Goal: Information Seeking & Learning: Learn about a topic

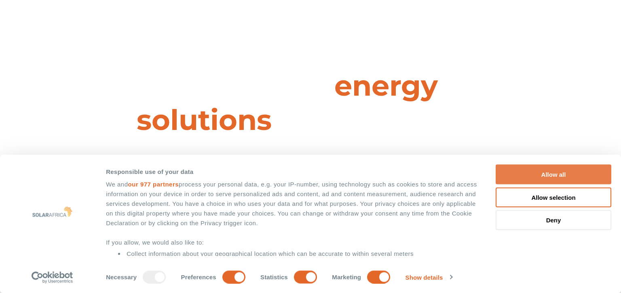
click at [555, 173] on button "Allow all" at bounding box center [553, 175] width 116 height 20
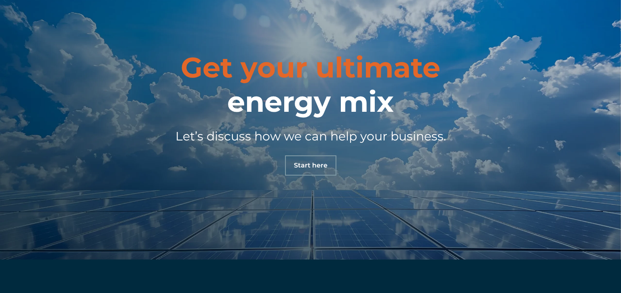
scroll to position [2765, 0]
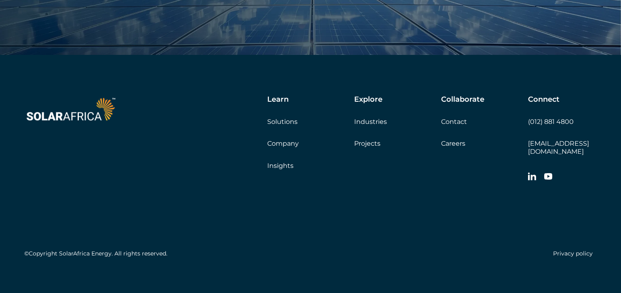
click at [456, 145] on link "Careers" at bounding box center [453, 144] width 24 height 8
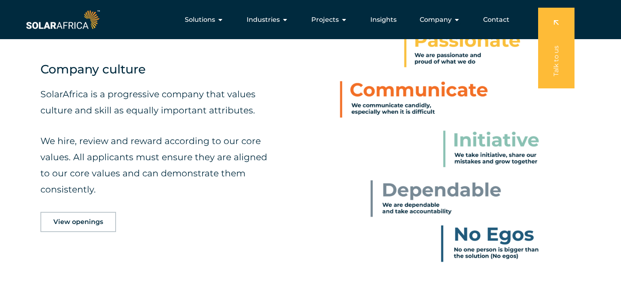
scroll to position [299, 0]
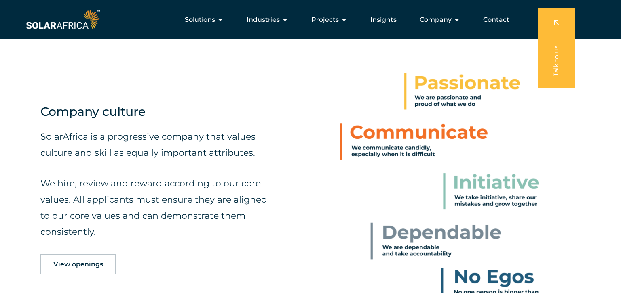
click at [87, 263] on span "View openings" at bounding box center [78, 264] width 50 height 6
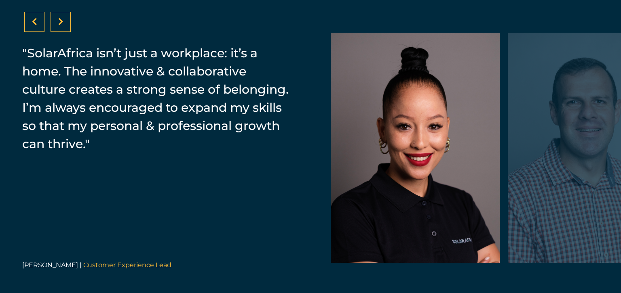
scroll to position [1258, 0]
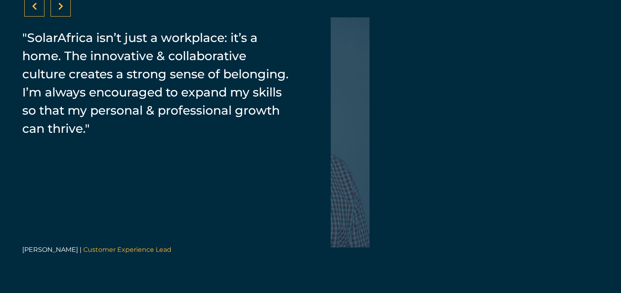
drag, startPoint x: 463, startPoint y: 177, endPoint x: 158, endPoint y: 170, distance: 305.9
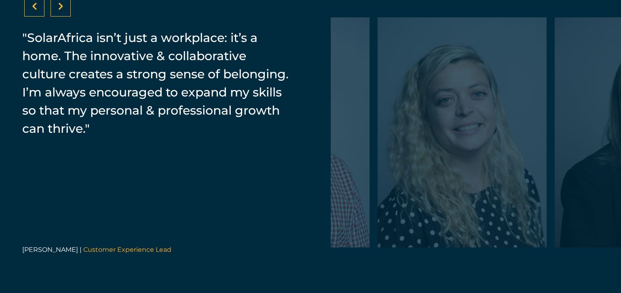
click at [158, 170] on div "“Our people-first culture fosters transparency, collaboration, & support, drivi…" at bounding box center [310, 132] width 621 height 345
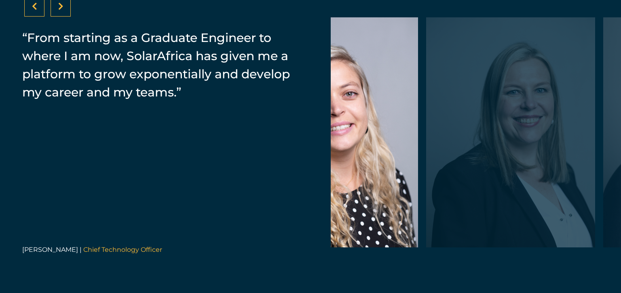
drag, startPoint x: 546, startPoint y: 157, endPoint x: 406, endPoint y: 167, distance: 140.2
click at [426, 167] on div at bounding box center [510, 132] width 169 height 230
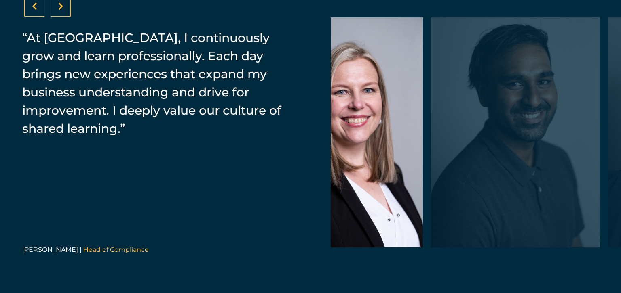
drag, startPoint x: 513, startPoint y: 157, endPoint x: 429, endPoint y: 162, distance: 83.4
click at [432, 162] on div at bounding box center [515, 132] width 169 height 230
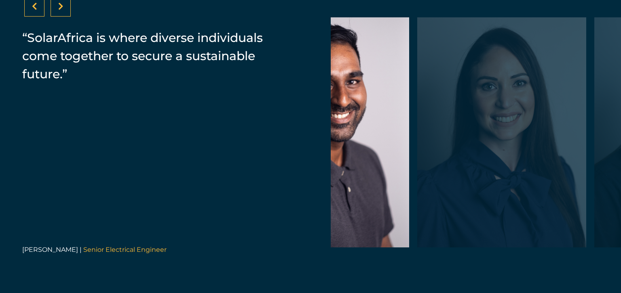
drag, startPoint x: 571, startPoint y: 159, endPoint x: 429, endPoint y: 167, distance: 142.4
click at [431, 167] on div at bounding box center [501, 132] width 169 height 230
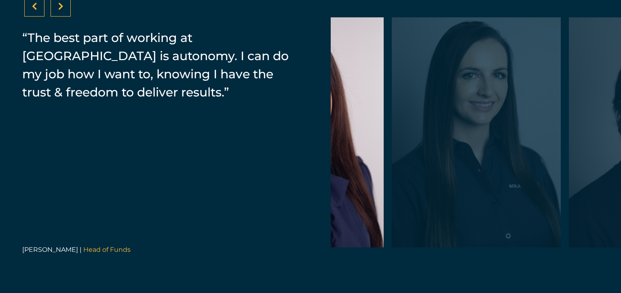
drag, startPoint x: 534, startPoint y: 161, endPoint x: 418, endPoint y: 164, distance: 116.0
click at [420, 164] on div at bounding box center [475, 132] width 169 height 230
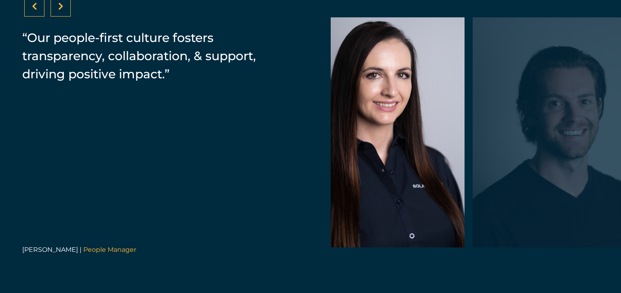
drag, startPoint x: 520, startPoint y: 162, endPoint x: 387, endPoint y: 165, distance: 132.6
click at [472, 165] on div at bounding box center [556, 132] width 169 height 230
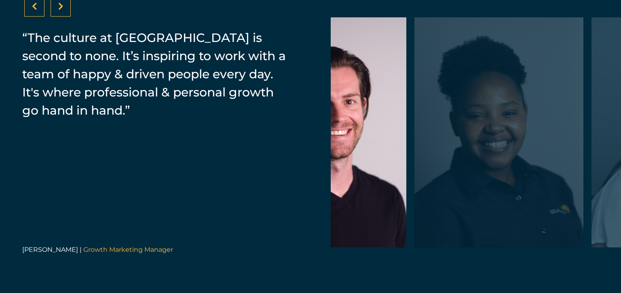
drag, startPoint x: 566, startPoint y: 164, endPoint x: 464, endPoint y: 162, distance: 102.6
click at [466, 162] on div at bounding box center [498, 132] width 169 height 230
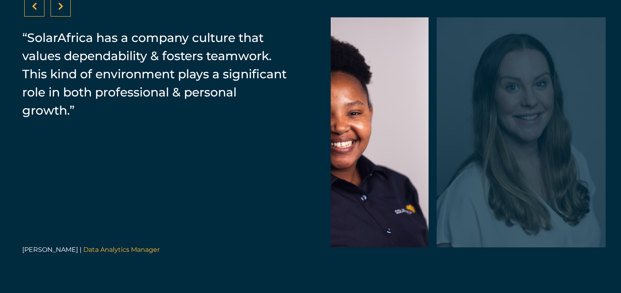
drag, startPoint x: 568, startPoint y: 159, endPoint x: 482, endPoint y: 158, distance: 85.7
click at [484, 158] on div at bounding box center [520, 132] width 169 height 230
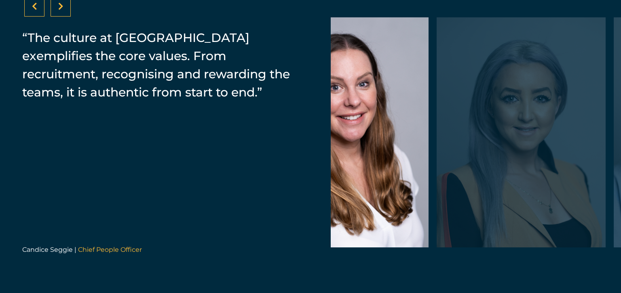
drag, startPoint x: 550, startPoint y: 154, endPoint x: 431, endPoint y: 156, distance: 119.2
click at [436, 156] on div at bounding box center [520, 132] width 169 height 230
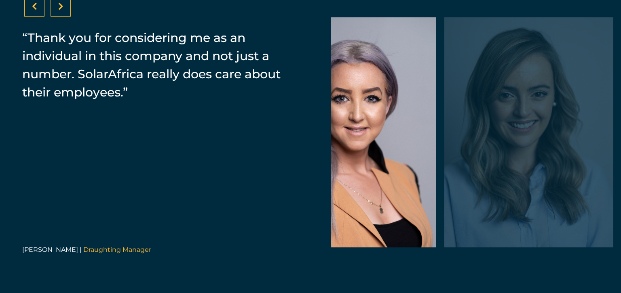
drag, startPoint x: 564, startPoint y: 156, endPoint x: 448, endPoint y: 157, distance: 115.9
click at [450, 157] on div at bounding box center [528, 132] width 169 height 230
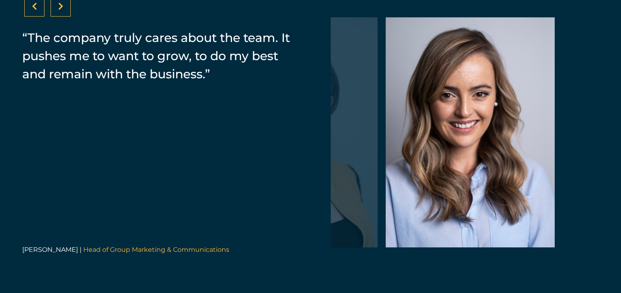
drag, startPoint x: 381, startPoint y: 170, endPoint x: 473, endPoint y: 164, distance: 92.7
click at [473, 170] on div at bounding box center [469, 132] width 169 height 230
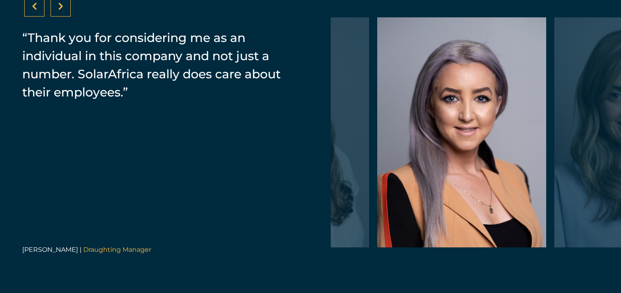
drag, startPoint x: 340, startPoint y: 161, endPoint x: 477, endPoint y: 161, distance: 136.5
click at [474, 161] on div at bounding box center [461, 132] width 169 height 230
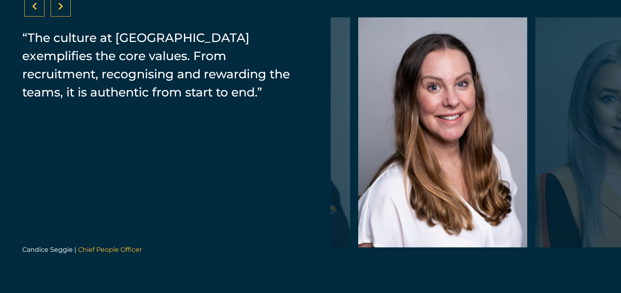
drag, startPoint x: 412, startPoint y: 160, endPoint x: 523, endPoint y: 159, distance: 111.1
click at [522, 159] on div at bounding box center [442, 132] width 169 height 230
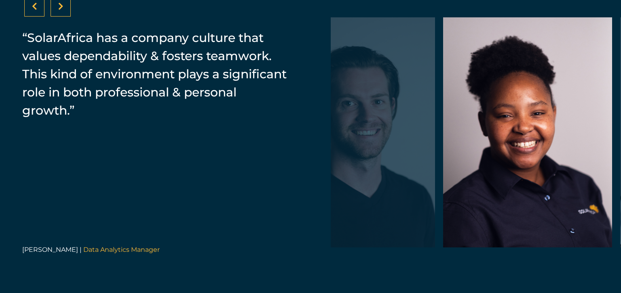
drag, startPoint x: 442, startPoint y: 151, endPoint x: 571, endPoint y: 152, distance: 129.3
click at [571, 152] on div at bounding box center [527, 132] width 169 height 230
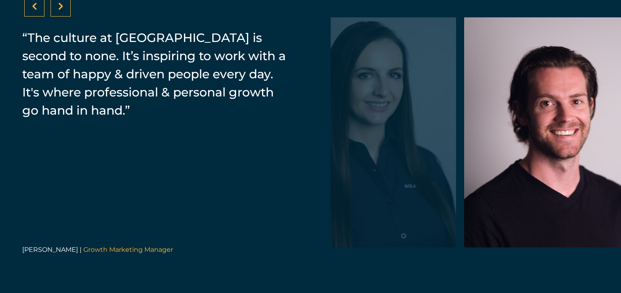
drag, startPoint x: 380, startPoint y: 151, endPoint x: 550, endPoint y: 146, distance: 170.2
click at [550, 146] on div at bounding box center [548, 132] width 169 height 230
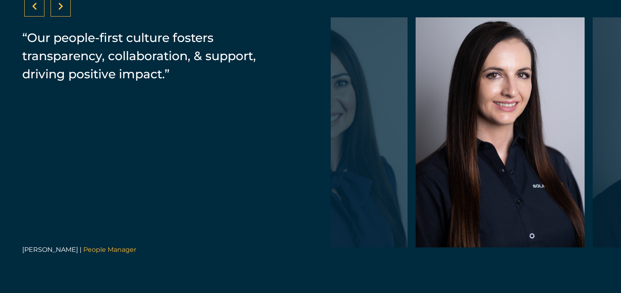
drag, startPoint x: 414, startPoint y: 173, endPoint x: 509, endPoint y: 169, distance: 94.6
click at [509, 172] on div at bounding box center [499, 132] width 169 height 230
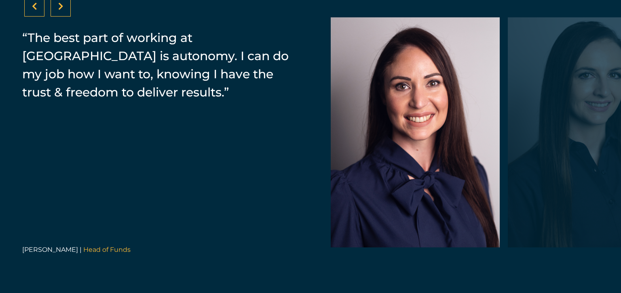
drag, startPoint x: 393, startPoint y: 172, endPoint x: 447, endPoint y: 170, distance: 54.2
click at [447, 170] on div at bounding box center [414, 132] width 169 height 230
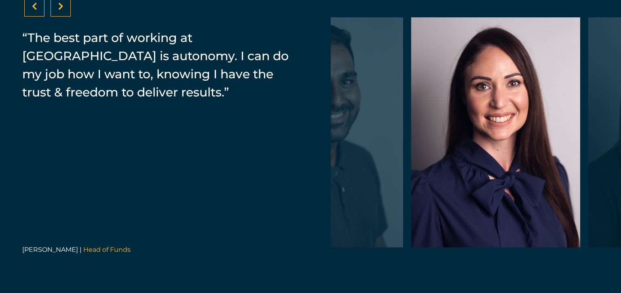
drag, startPoint x: 384, startPoint y: 139, endPoint x: 469, endPoint y: 144, distance: 85.8
click at [468, 144] on div at bounding box center [495, 132] width 169 height 230
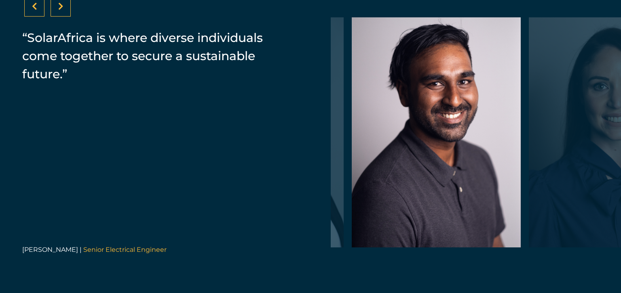
drag, startPoint x: 436, startPoint y: 155, endPoint x: 457, endPoint y: 155, distance: 21.0
click at [457, 155] on div at bounding box center [435, 132] width 169 height 230
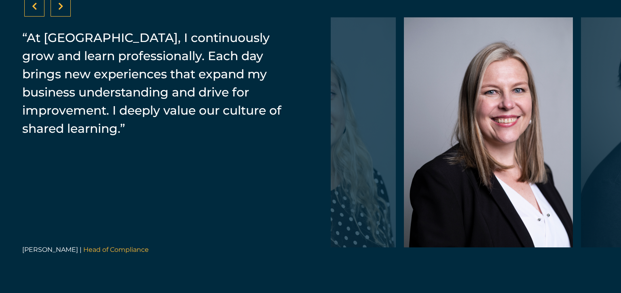
drag, startPoint x: 406, startPoint y: 145, endPoint x: 486, endPoint y: 157, distance: 81.0
click at [481, 157] on div at bounding box center [488, 132] width 169 height 230
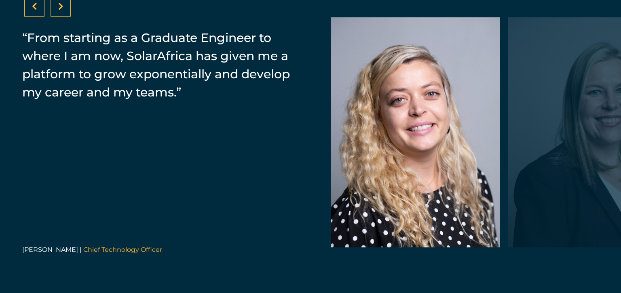
drag, startPoint x: 393, startPoint y: 158, endPoint x: 462, endPoint y: 156, distance: 69.1
click at [464, 157] on div at bounding box center [414, 132] width 169 height 230
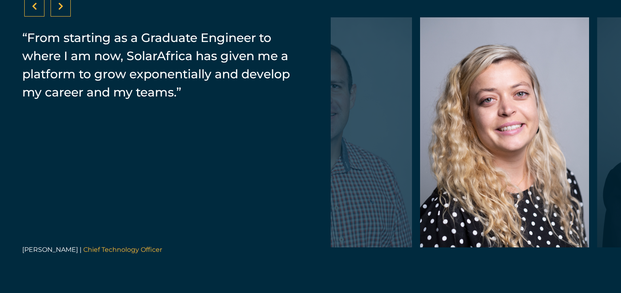
drag, startPoint x: 435, startPoint y: 145, endPoint x: 541, endPoint y: 145, distance: 105.8
click at [541, 145] on div at bounding box center [504, 132] width 169 height 230
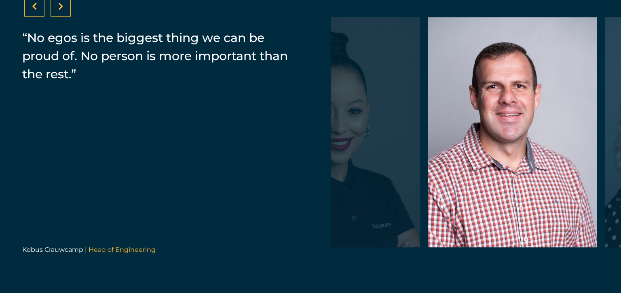
drag, startPoint x: 407, startPoint y: 140, endPoint x: 513, endPoint y: 144, distance: 105.9
click at [513, 144] on div at bounding box center [511, 132] width 169 height 230
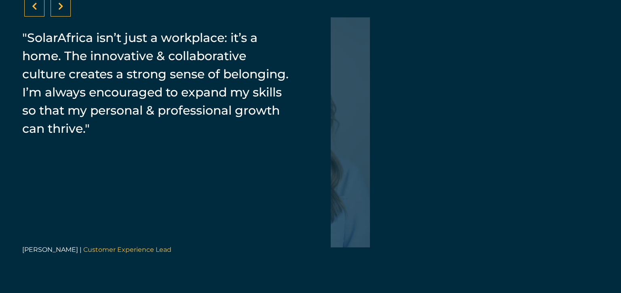
drag, startPoint x: 454, startPoint y: 169, endPoint x: 502, endPoint y: 169, distance: 47.3
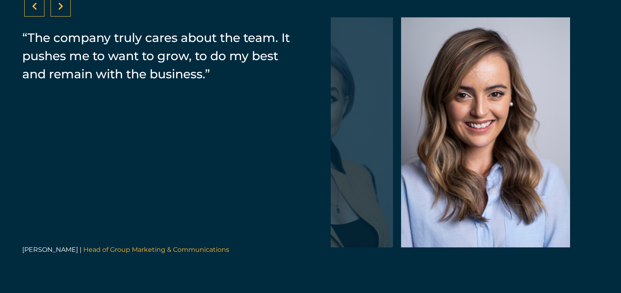
drag, startPoint x: 424, startPoint y: 169, endPoint x: 629, endPoint y: 171, distance: 205.2
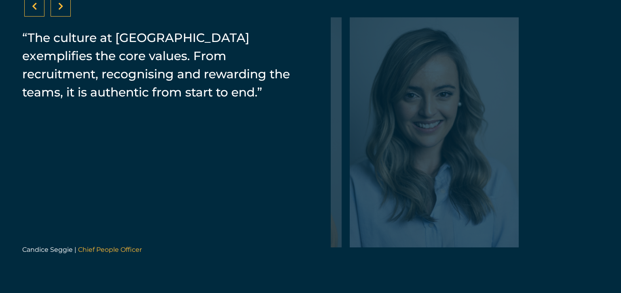
drag, startPoint x: 605, startPoint y: 168, endPoint x: 314, endPoint y: 189, distance: 291.7
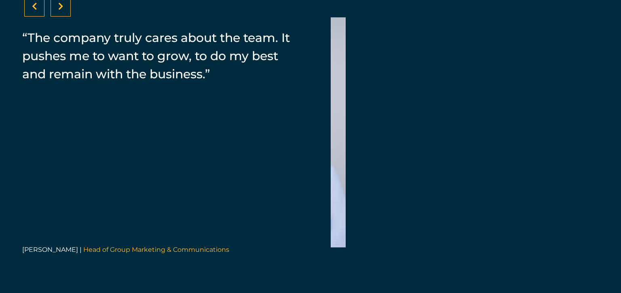
drag, startPoint x: 486, startPoint y: 177, endPoint x: 284, endPoint y: 185, distance: 201.4
click at [313, 184] on div "“Our people-first culture fosters transparency, collaboration, & support, drivi…" at bounding box center [310, 132] width 621 height 345
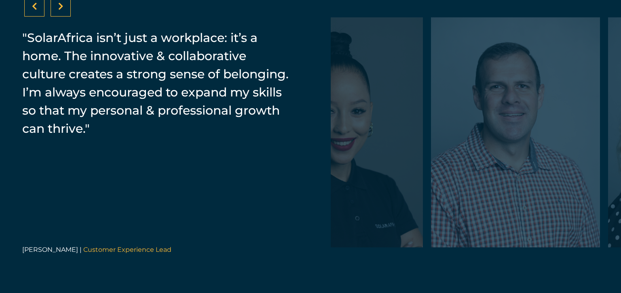
drag, startPoint x: 446, startPoint y: 170, endPoint x: 323, endPoint y: 174, distance: 123.7
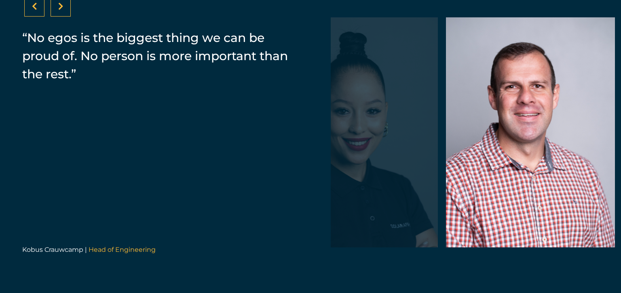
drag, startPoint x: 379, startPoint y: 177, endPoint x: 486, endPoint y: 177, distance: 107.1
click at [486, 177] on div at bounding box center [530, 132] width 169 height 230
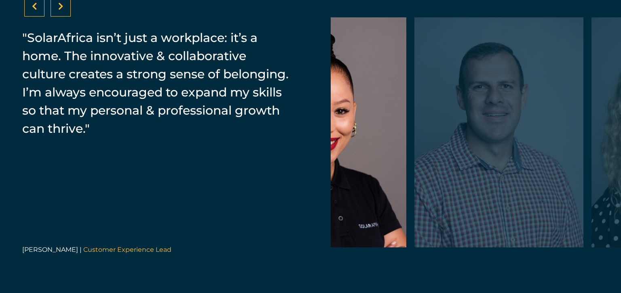
drag, startPoint x: 539, startPoint y: 171, endPoint x: 430, endPoint y: 182, distance: 108.9
click at [439, 181] on div at bounding box center [498, 132] width 169 height 230
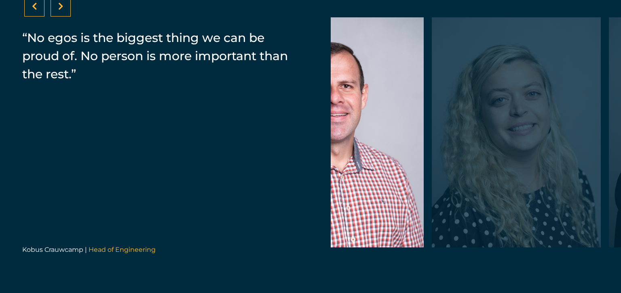
drag, startPoint x: 524, startPoint y: 183, endPoint x: 414, endPoint y: 207, distance: 113.2
click at [431, 207] on div at bounding box center [515, 132] width 169 height 230
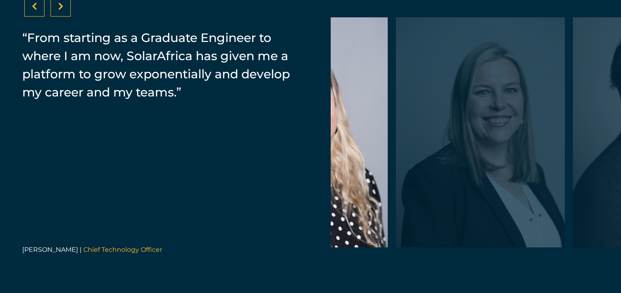
drag, startPoint x: 530, startPoint y: 191, endPoint x: 395, endPoint y: 209, distance: 135.7
click at [396, 209] on div at bounding box center [480, 132] width 169 height 230
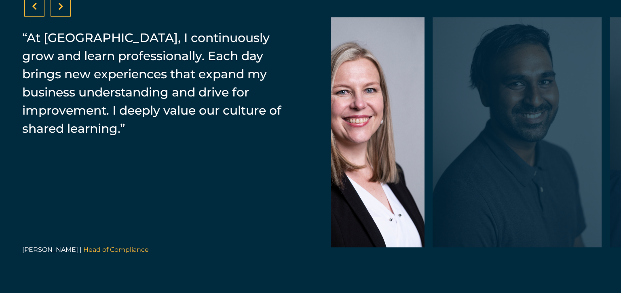
drag, startPoint x: 526, startPoint y: 170, endPoint x: 442, endPoint y: 169, distance: 84.0
click at [444, 169] on div at bounding box center [516, 132] width 169 height 230
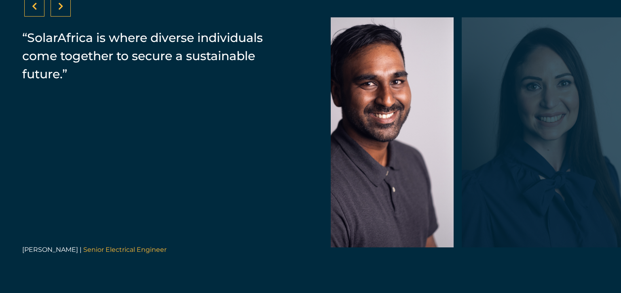
drag, startPoint x: 525, startPoint y: 186, endPoint x: 441, endPoint y: 198, distance: 84.8
click at [461, 198] on div at bounding box center [545, 132] width 169 height 230
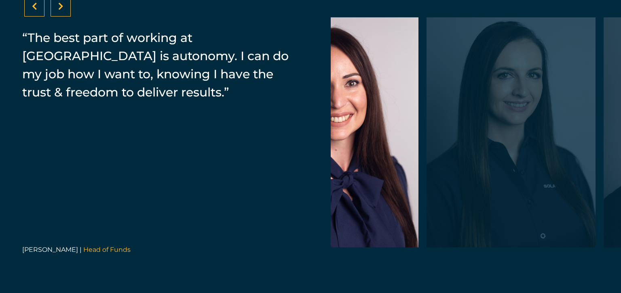
drag, startPoint x: 535, startPoint y: 195, endPoint x: 438, endPoint y: 212, distance: 98.5
click at [444, 211] on div at bounding box center [510, 132] width 169 height 230
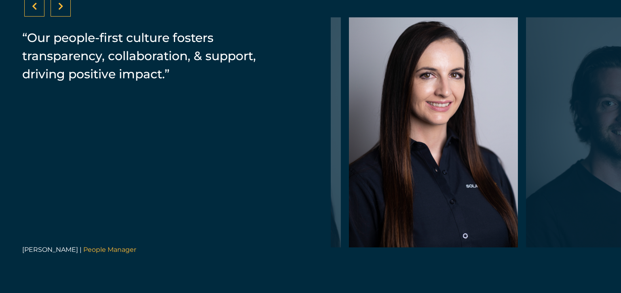
drag, startPoint x: 413, startPoint y: 181, endPoint x: 493, endPoint y: 180, distance: 80.0
click at [493, 180] on div at bounding box center [433, 132] width 169 height 230
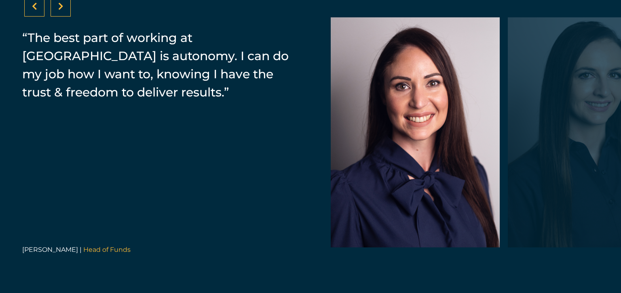
drag, startPoint x: 509, startPoint y: 155, endPoint x: 432, endPoint y: 161, distance: 77.4
click at [433, 160] on div at bounding box center [568, 132] width 4368 height 230
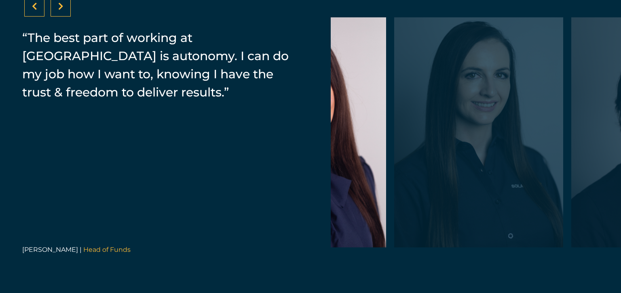
drag, startPoint x: 548, startPoint y: 145, endPoint x: 426, endPoint y: 149, distance: 122.1
click at [426, 149] on div at bounding box center [478, 132] width 169 height 230
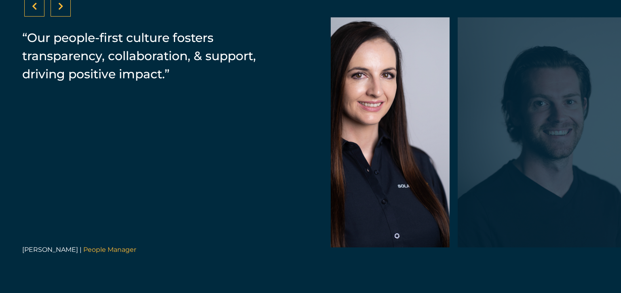
drag, startPoint x: 505, startPoint y: 154, endPoint x: 399, endPoint y: 159, distance: 105.9
click at [418, 159] on div at bounding box center [341, 132] width 4368 height 230
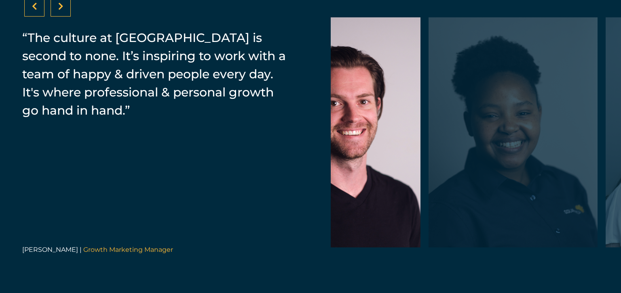
drag, startPoint x: 531, startPoint y: 171, endPoint x: 437, endPoint y: 170, distance: 94.1
click at [442, 170] on div at bounding box center [512, 132] width 169 height 230
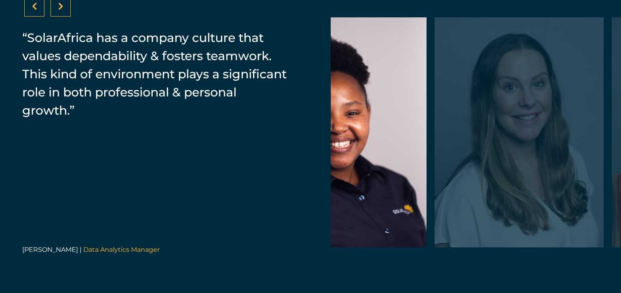
drag, startPoint x: 556, startPoint y: 170, endPoint x: 469, endPoint y: 180, distance: 87.8
click at [473, 180] on div at bounding box center [518, 132] width 169 height 230
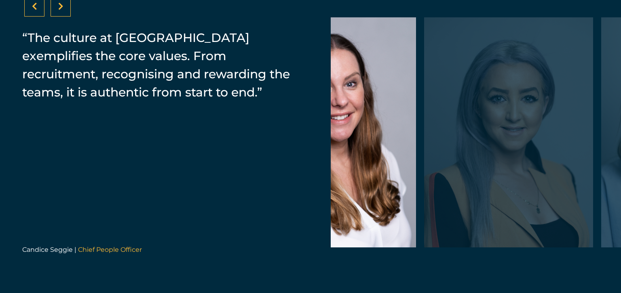
drag, startPoint x: 481, startPoint y: 183, endPoint x: 396, endPoint y: 189, distance: 85.1
click at [396, 189] on div at bounding box center [331, 132] width 169 height 230
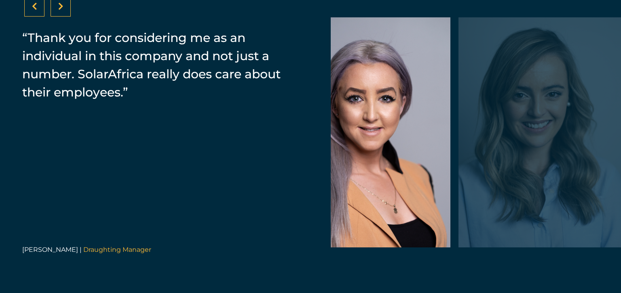
drag, startPoint x: 553, startPoint y: 189, endPoint x: 440, endPoint y: 199, distance: 113.6
click at [458, 199] on div at bounding box center [542, 132] width 169 height 230
